Goal: Use online tool/utility: Use online tool/utility

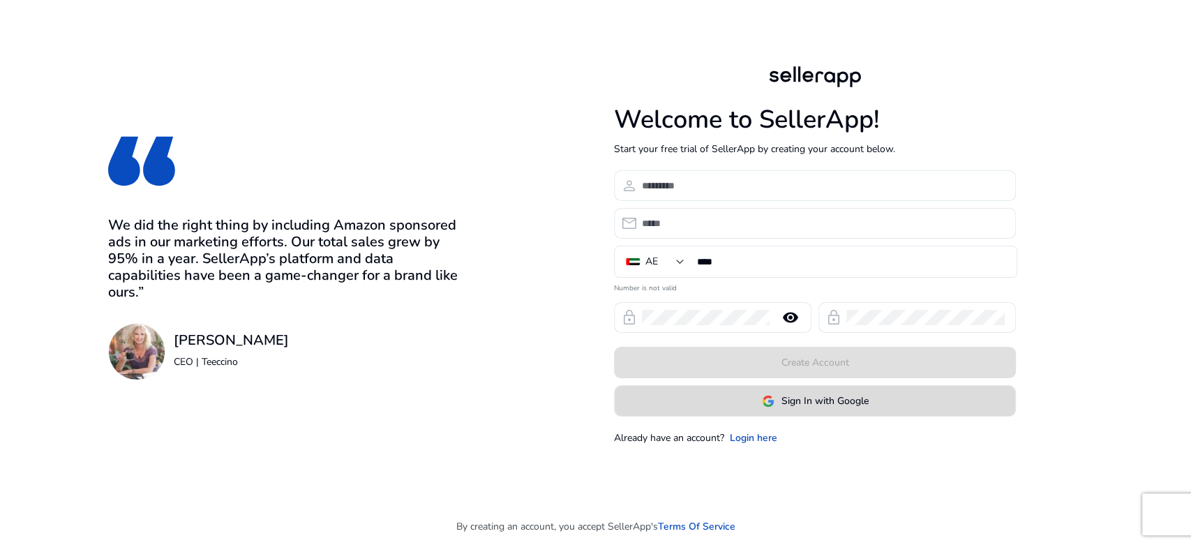
click at [793, 397] on span "Sign In with Google" at bounding box center [825, 401] width 87 height 15
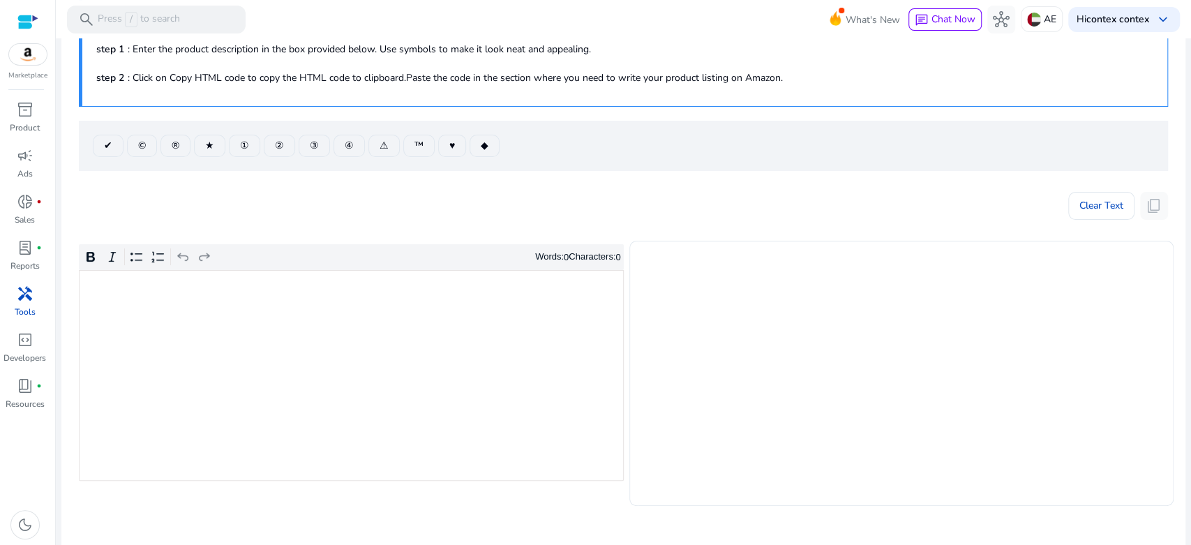
scroll to position [155, 0]
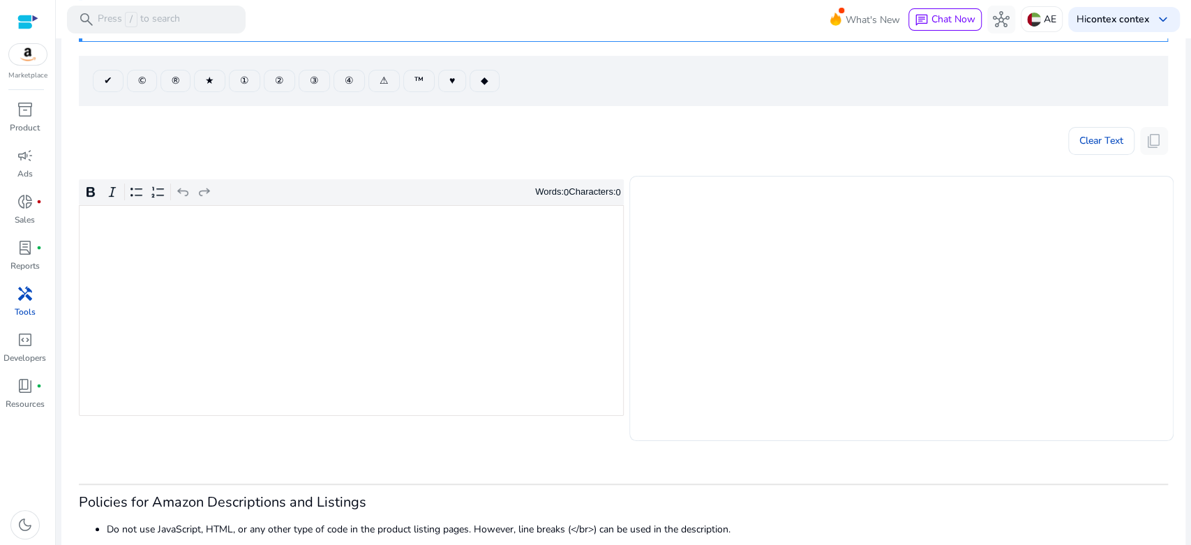
click at [391, 270] on div "Rich Text Editor. Editing area: main. Press Alt+0 for help." at bounding box center [351, 310] width 545 height 211
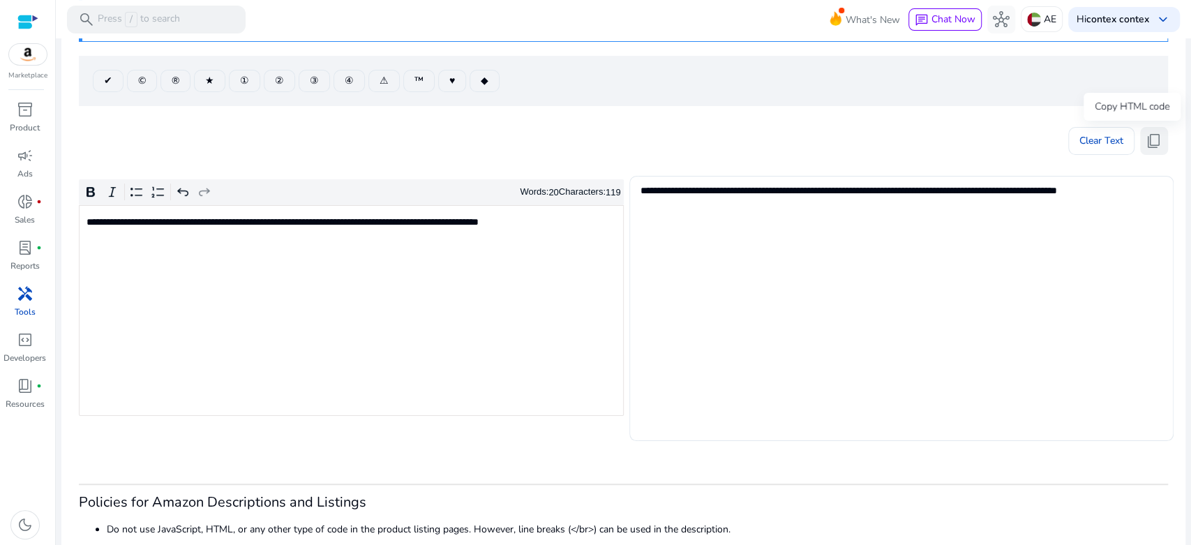
click at [1159, 138] on button "content_copy" at bounding box center [1154, 141] width 28 height 28
drag, startPoint x: 1154, startPoint y: 145, endPoint x: 1129, endPoint y: 156, distance: 27.5
click at [1154, 144] on span "content_copy" at bounding box center [1154, 141] width 17 height 17
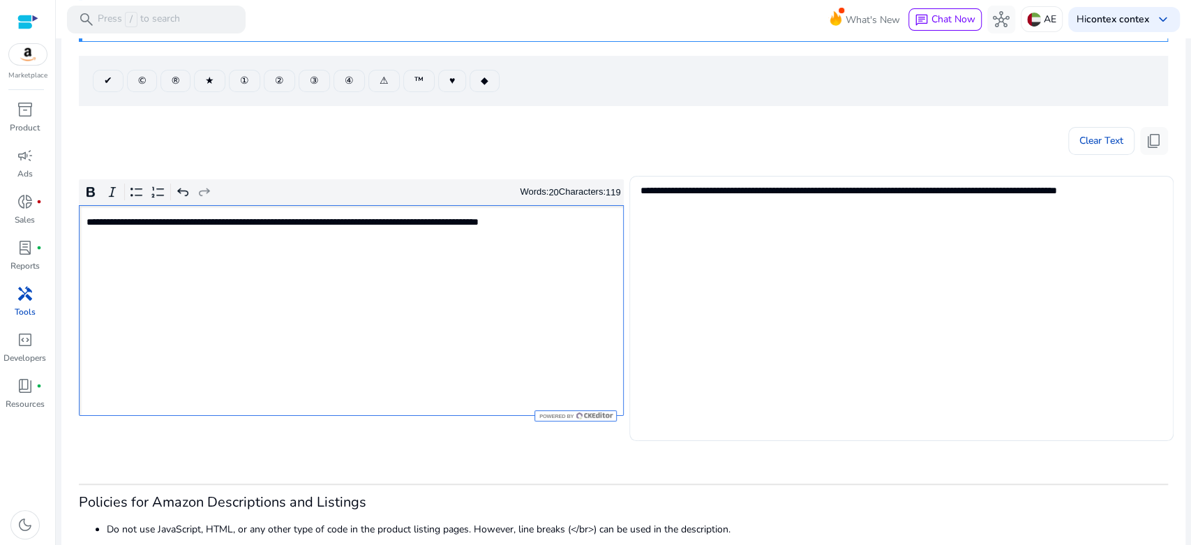
scroll to position [0, 0]
click at [408, 256] on div "**********" at bounding box center [351, 310] width 545 height 211
click at [1156, 143] on span "content_copy" at bounding box center [1154, 141] width 17 height 17
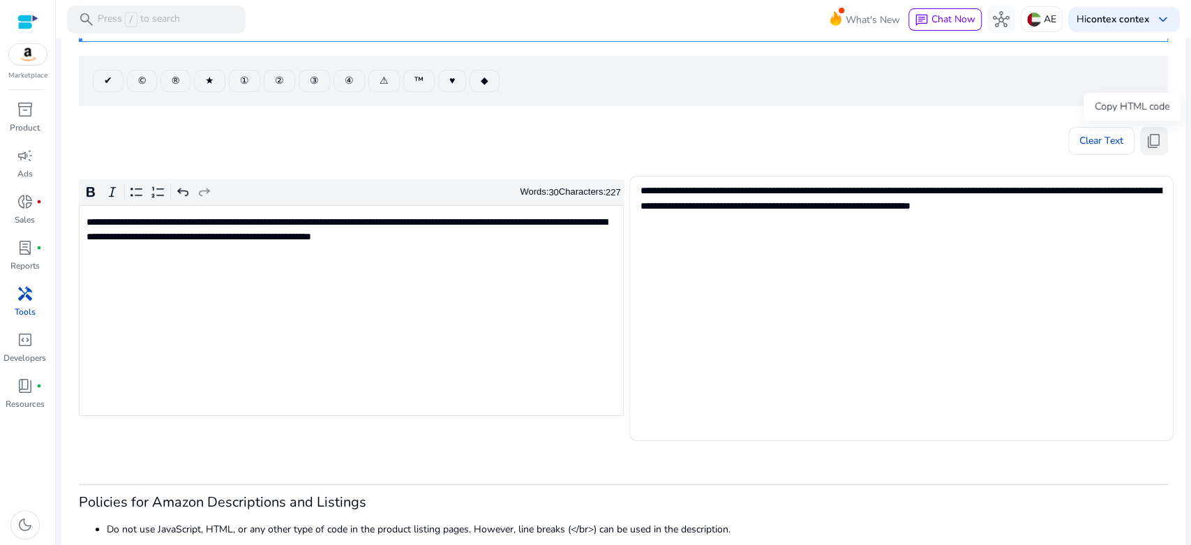
click at [1156, 139] on span "content_copy" at bounding box center [1154, 141] width 17 height 17
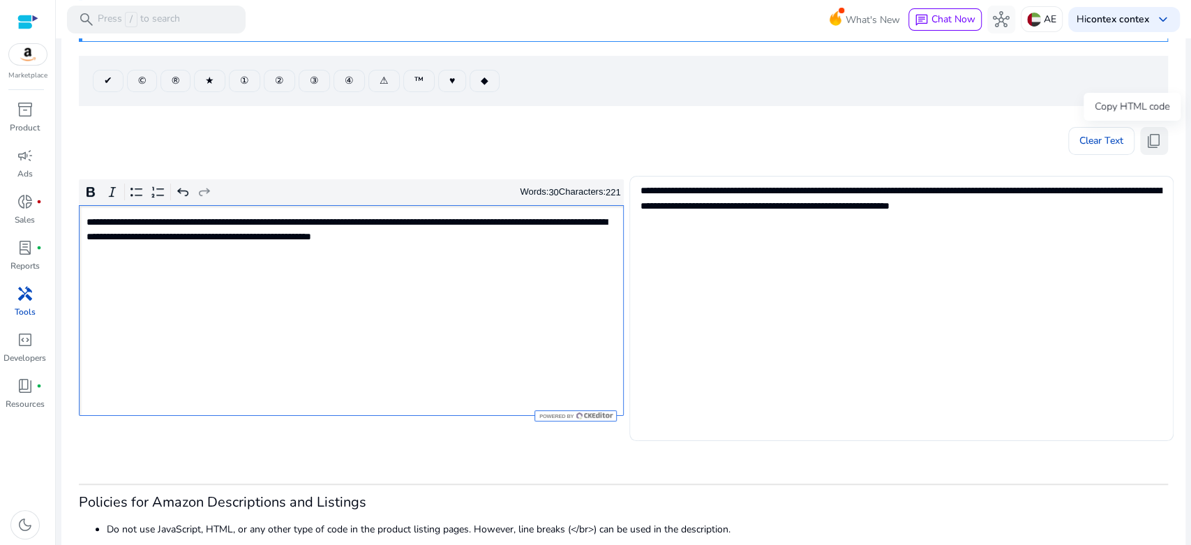
click at [1146, 138] on span "content_copy" at bounding box center [1154, 141] width 17 height 17
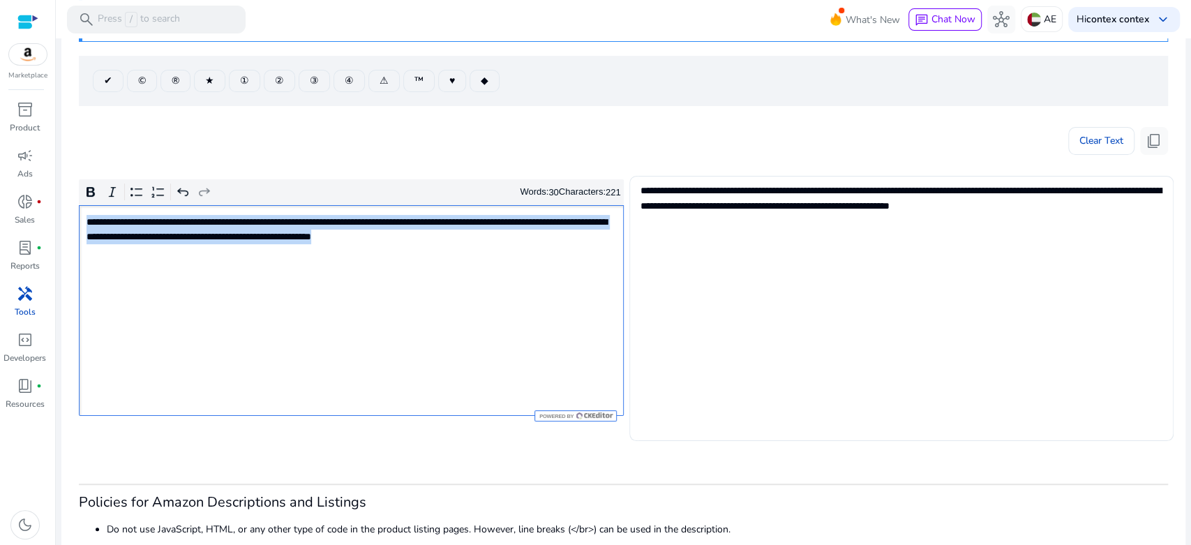
click at [462, 274] on div "**********" at bounding box center [351, 310] width 545 height 211
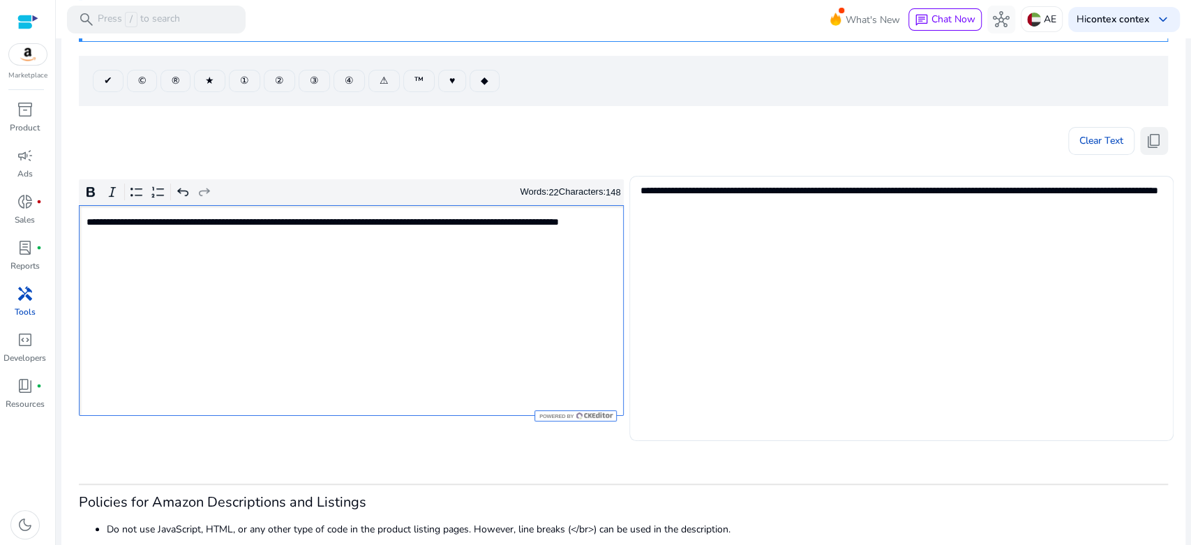
click at [1146, 146] on span "content_copy" at bounding box center [1154, 141] width 17 height 17
click at [466, 290] on div "**********" at bounding box center [351, 310] width 545 height 211
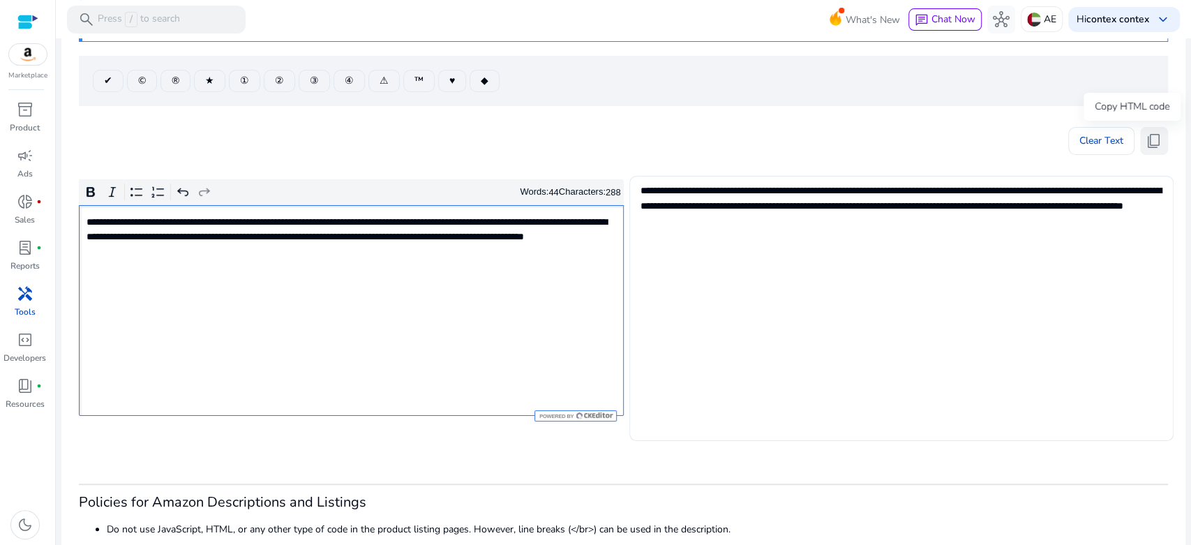
click at [1156, 138] on span "content_copy" at bounding box center [1154, 141] width 17 height 17
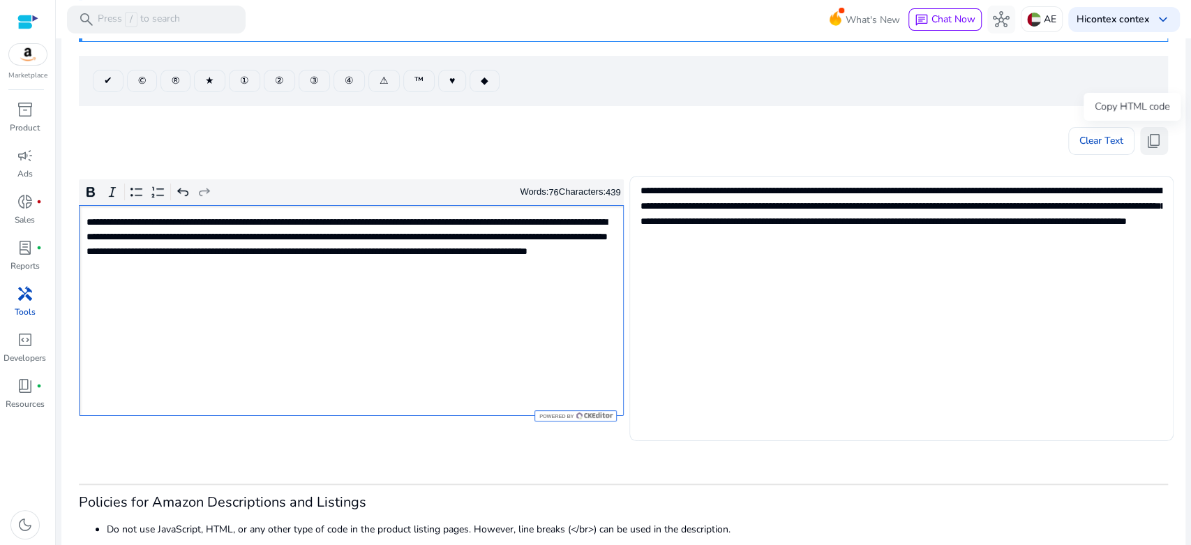
click at [1151, 141] on span "content_copy" at bounding box center [1154, 141] width 17 height 17
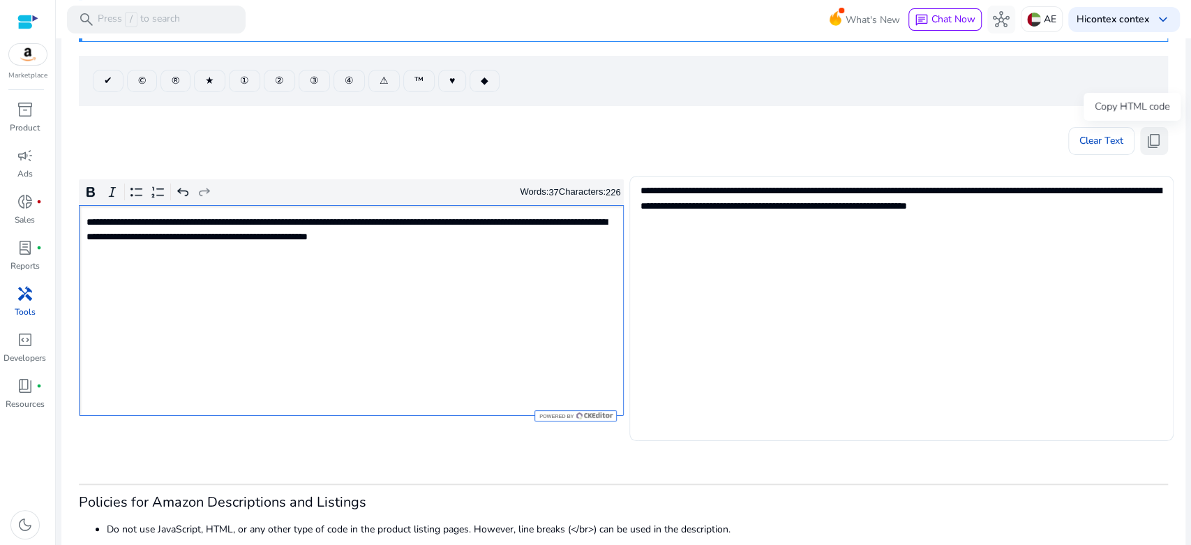
click at [1146, 140] on span "content_copy" at bounding box center [1154, 141] width 17 height 17
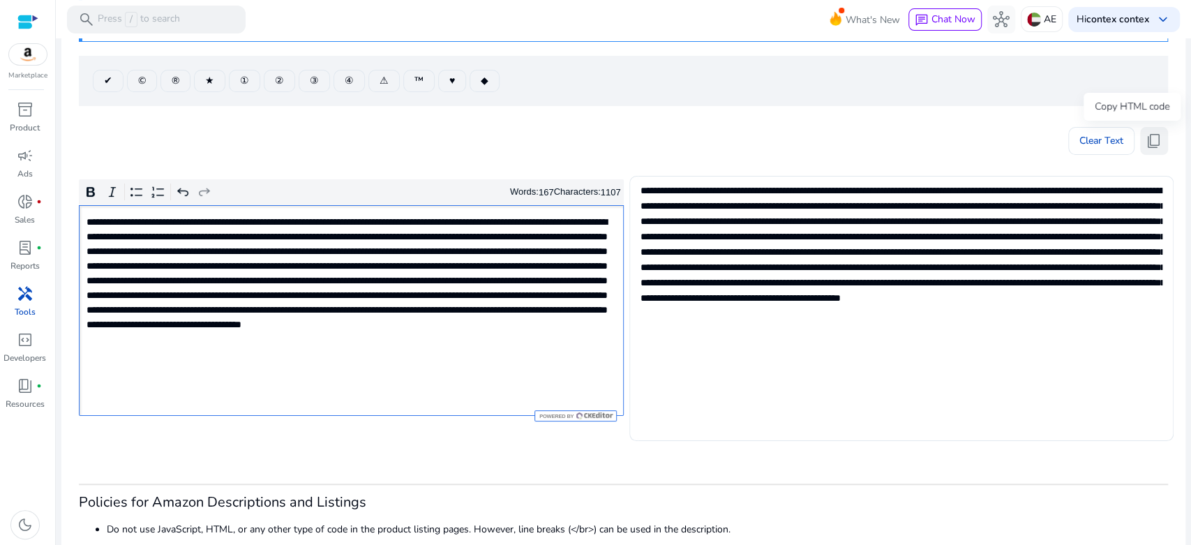
click at [1147, 133] on span "content_copy" at bounding box center [1154, 141] width 17 height 17
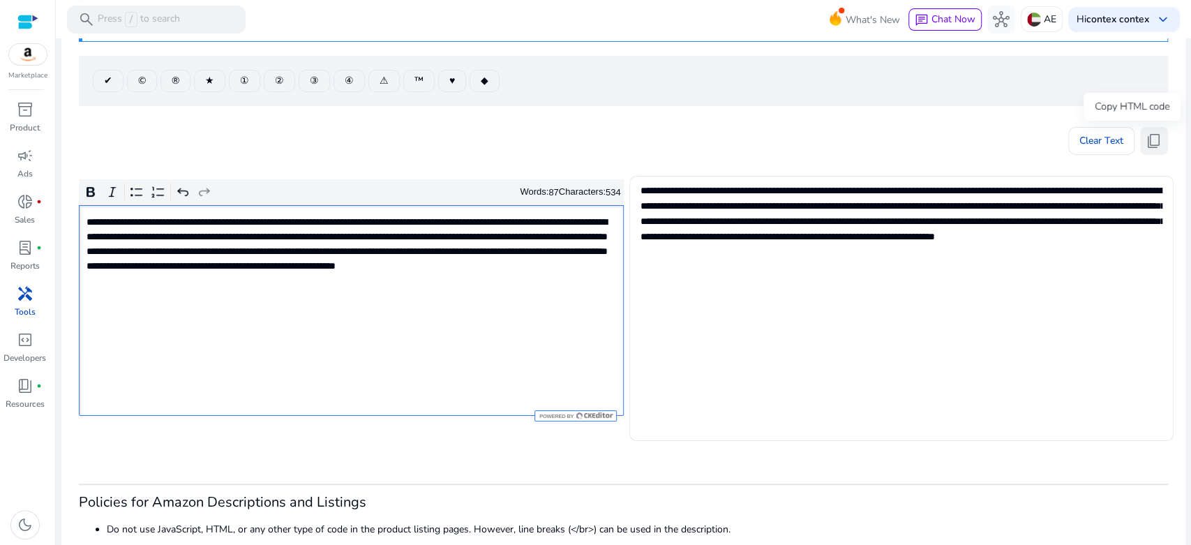
click at [1146, 138] on span "content_copy" at bounding box center [1154, 141] width 17 height 17
click at [1154, 144] on span "content_copy" at bounding box center [1154, 141] width 17 height 17
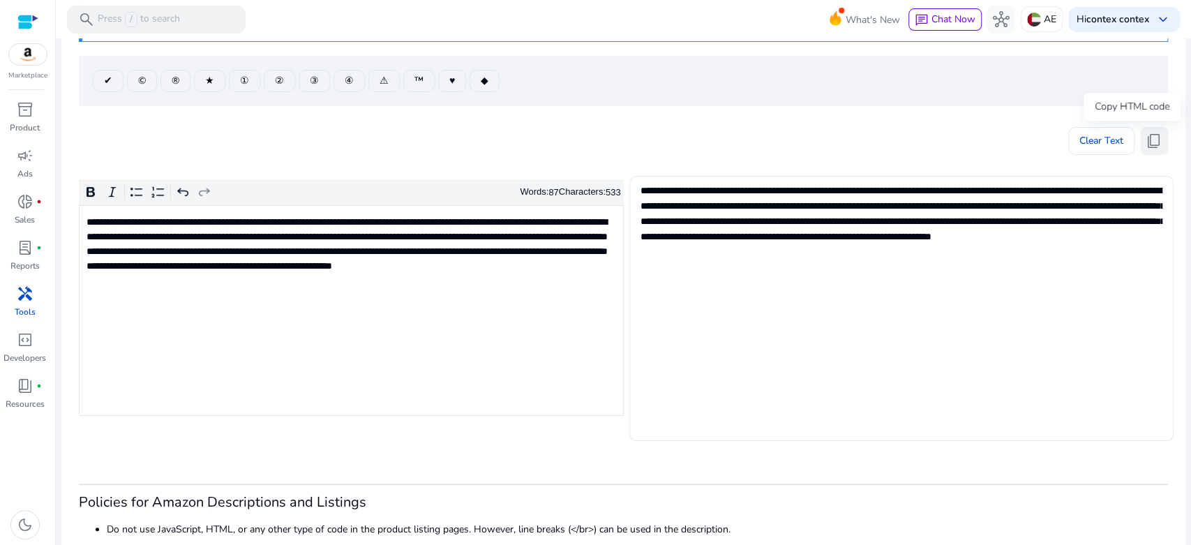
click at [1146, 148] on span "content_copy" at bounding box center [1154, 141] width 17 height 17
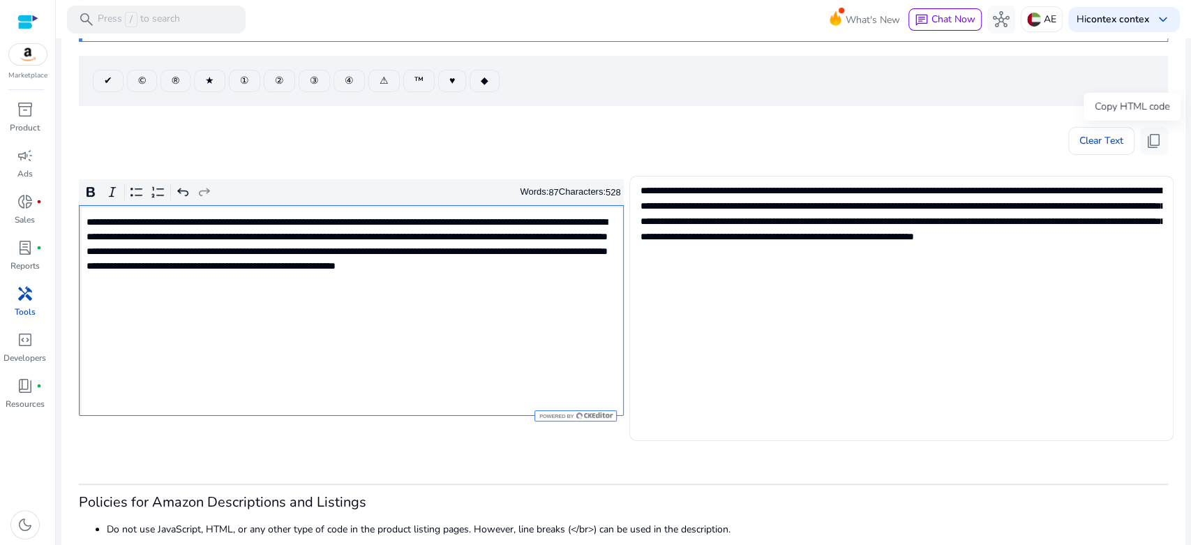
drag, startPoint x: 1147, startPoint y: 140, endPoint x: 1182, endPoint y: 147, distance: 35.7
click at [1154, 141] on span "content_copy" at bounding box center [1154, 141] width 17 height 17
click at [439, 276] on p "**********" at bounding box center [350, 251] width 527 height 73
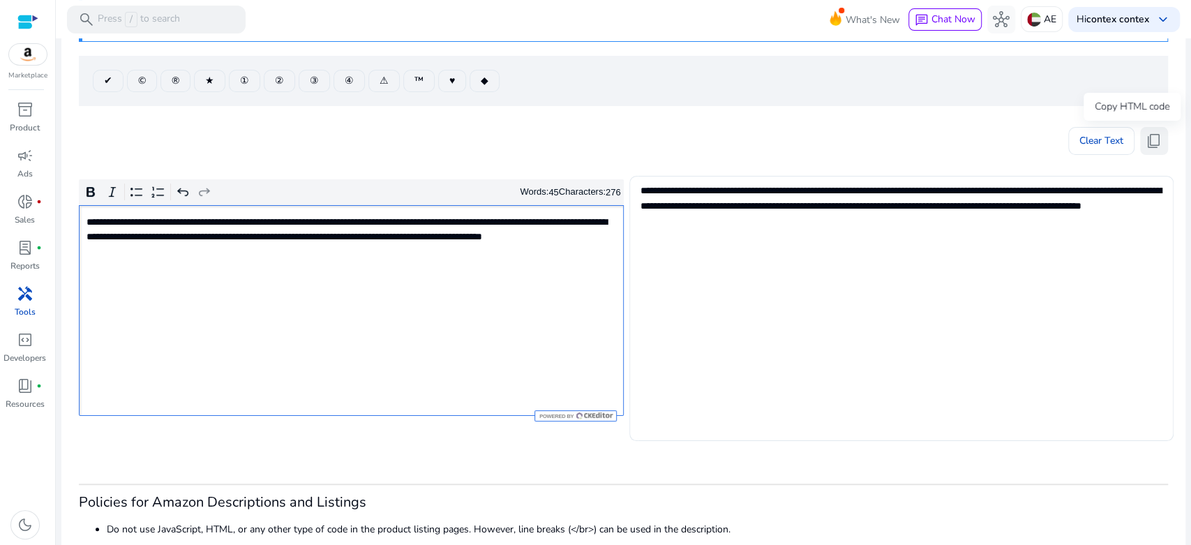
click at [1156, 135] on span "content_copy" at bounding box center [1154, 141] width 17 height 17
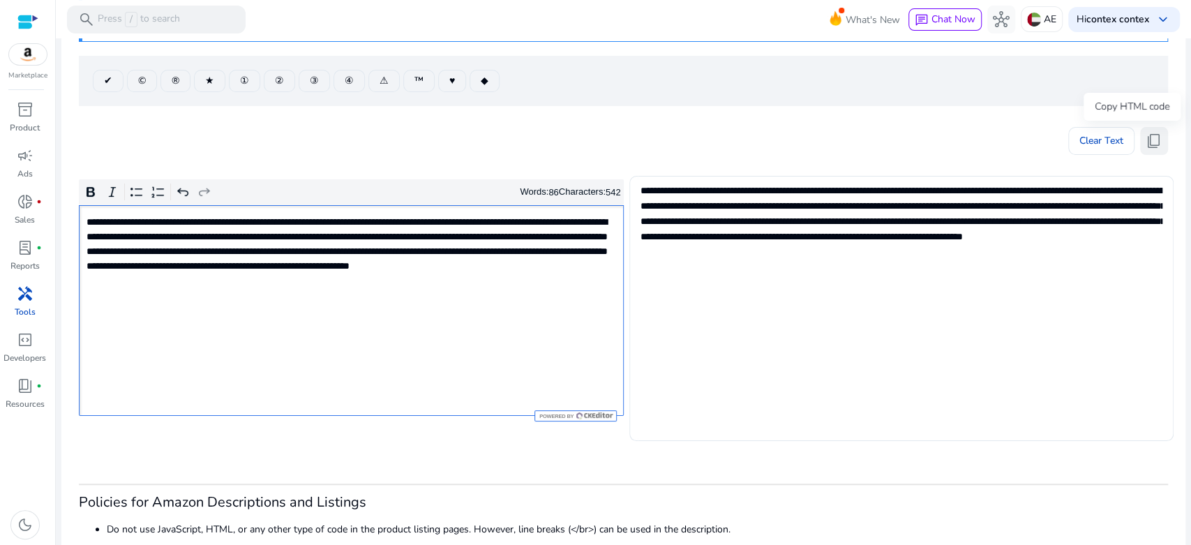
click at [1146, 144] on span "content_copy" at bounding box center [1154, 141] width 17 height 17
click at [1152, 140] on span "content_copy" at bounding box center [1154, 141] width 17 height 17
click at [1149, 144] on span "content_copy" at bounding box center [1154, 141] width 17 height 17
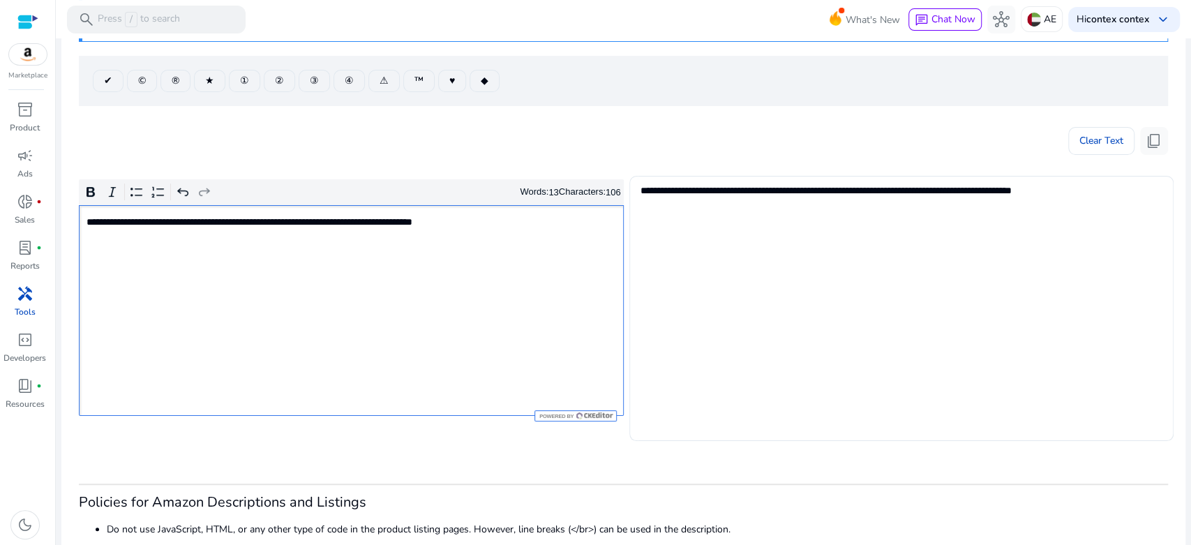
type textarea "**********"
click at [1152, 141] on span "content_copy" at bounding box center [1154, 141] width 17 height 17
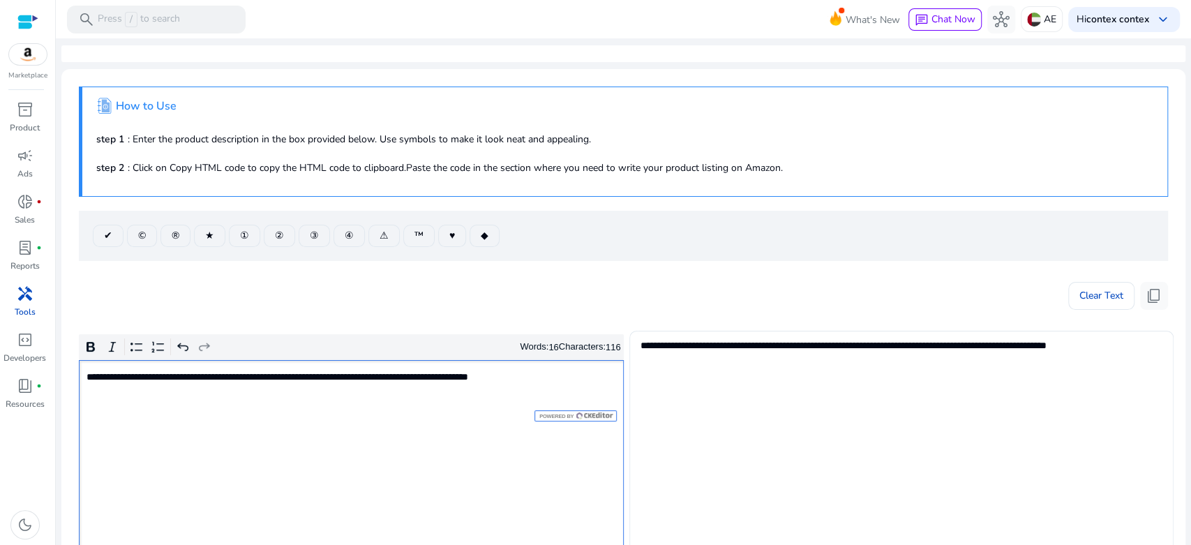
scroll to position [155, 0]
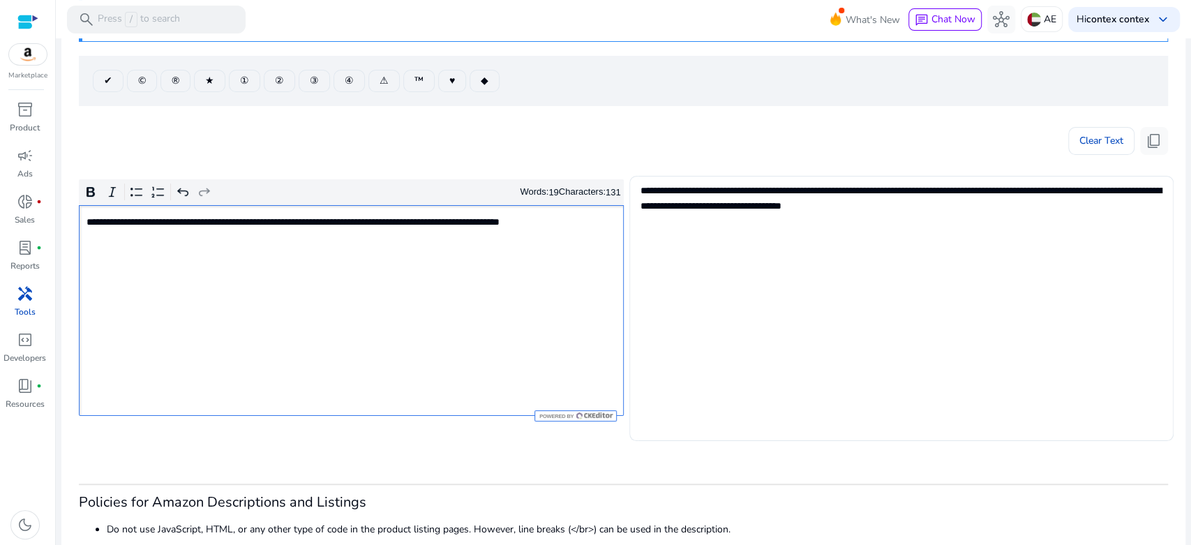
type textarea "**********"
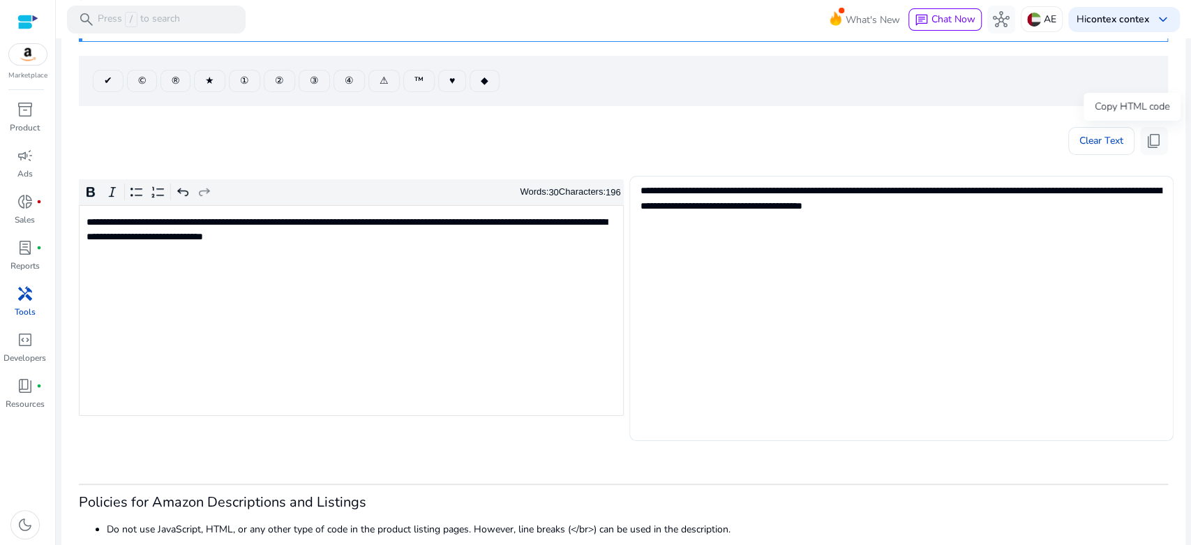
drag, startPoint x: 1152, startPoint y: 140, endPoint x: 1145, endPoint y: 156, distance: 18.1
click at [1152, 140] on span "content_copy" at bounding box center [1154, 141] width 17 height 17
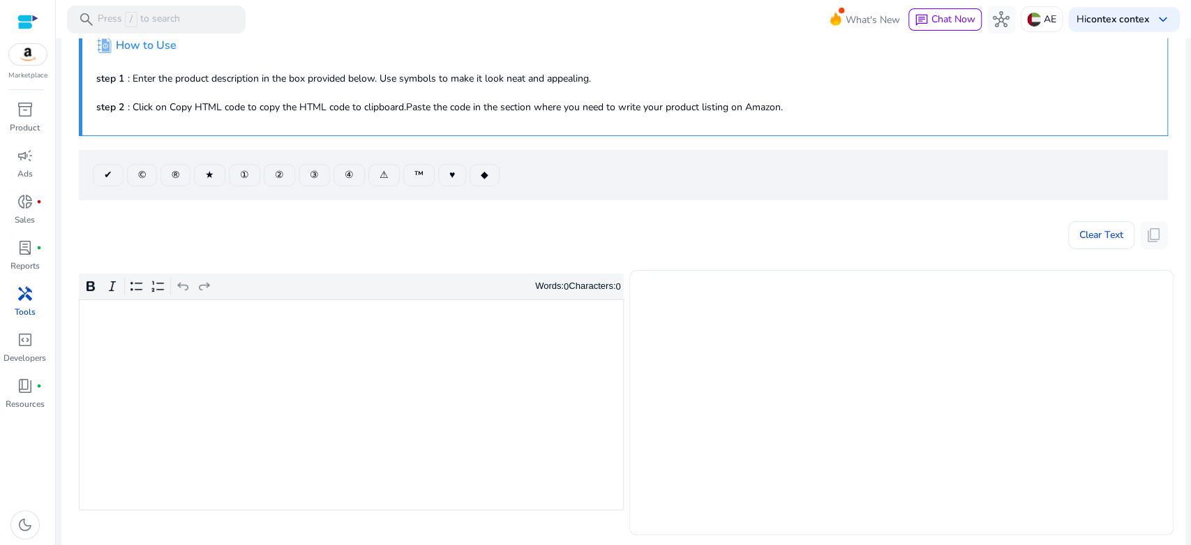
scroll to position [155, 0]
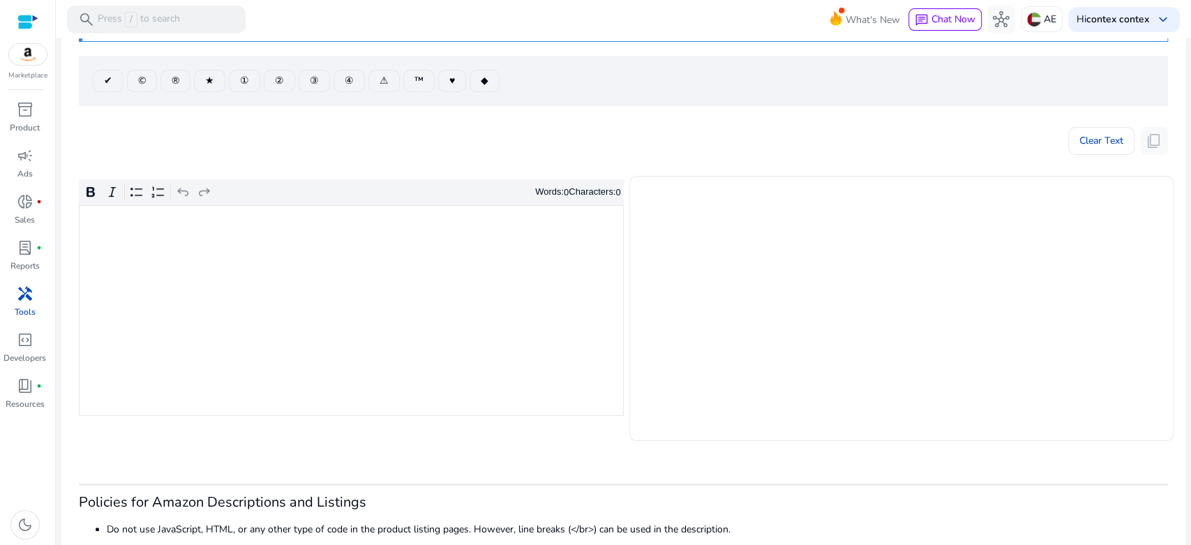
click at [406, 310] on div "Rich Text Editor. Editing area: main. Press Alt+0 for help." at bounding box center [351, 310] width 545 height 211
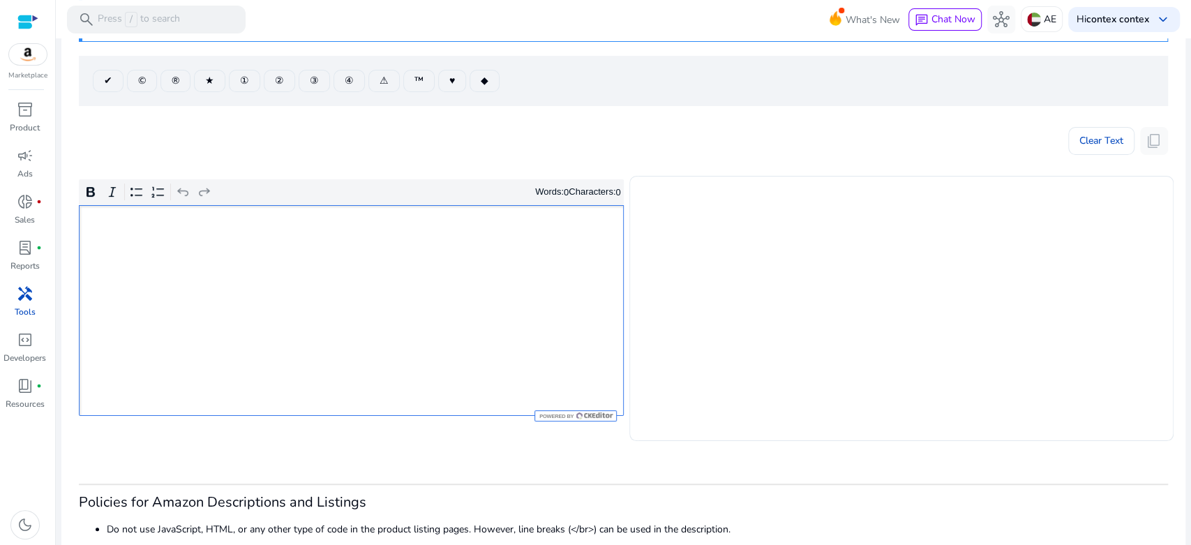
type textarea "**********"
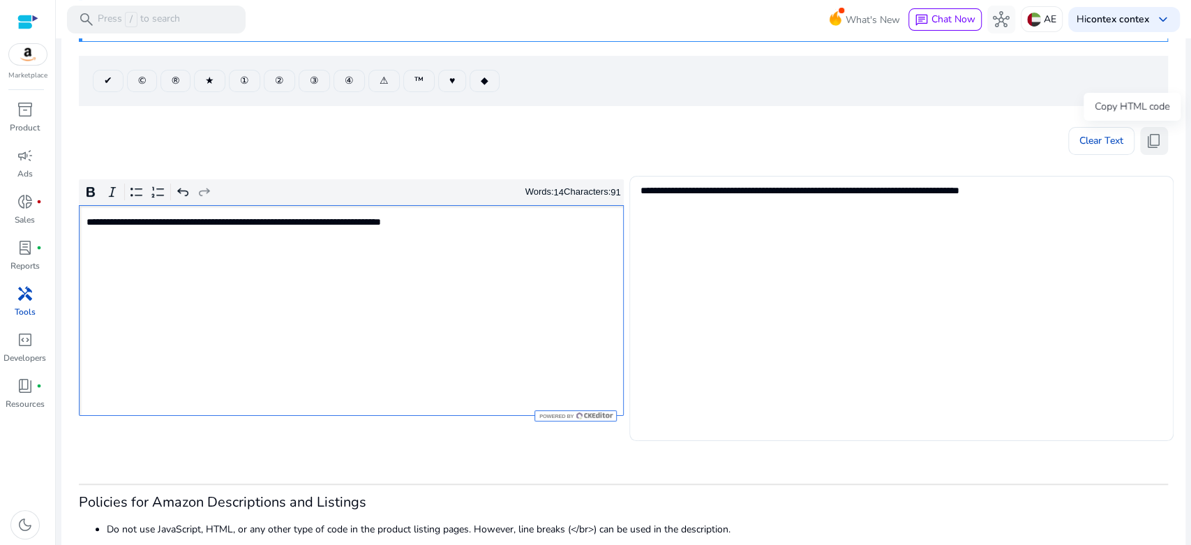
click at [1150, 133] on span "content_copy" at bounding box center [1154, 141] width 17 height 17
